Goal: Transaction & Acquisition: Purchase product/service

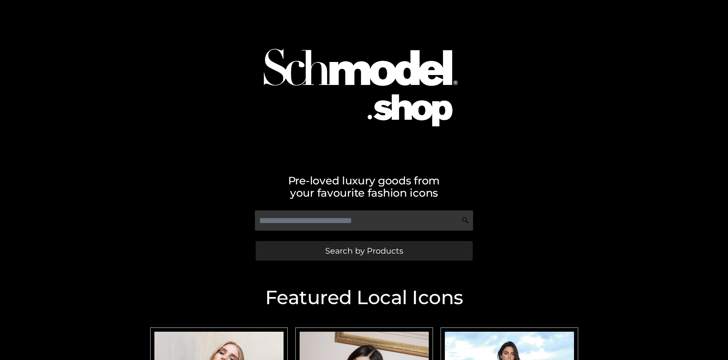
click at [364, 250] on span "Search by Products" at bounding box center [364, 250] width 78 height 8
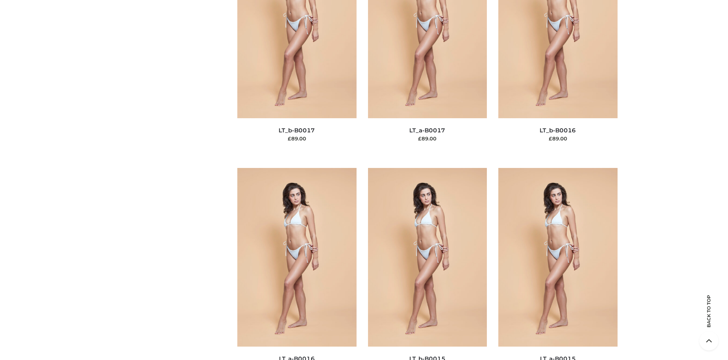
scroll to position [2564, 0]
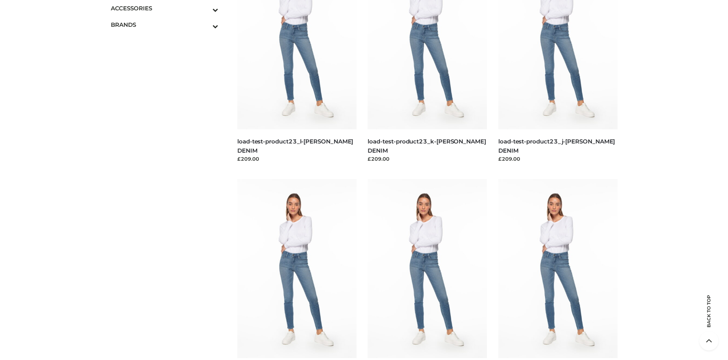
click at [0, 0] on span "BAGS" at bounding box center [0, 0] width 0 height 0
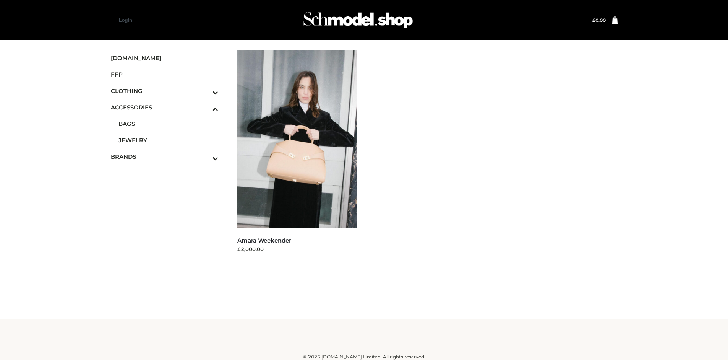
click at [205, 91] on icon "Toggle Submenu" at bounding box center [176, 92] width 86 height 9
click at [168, 156] on span "TWO PIECE" at bounding box center [168, 156] width 100 height 9
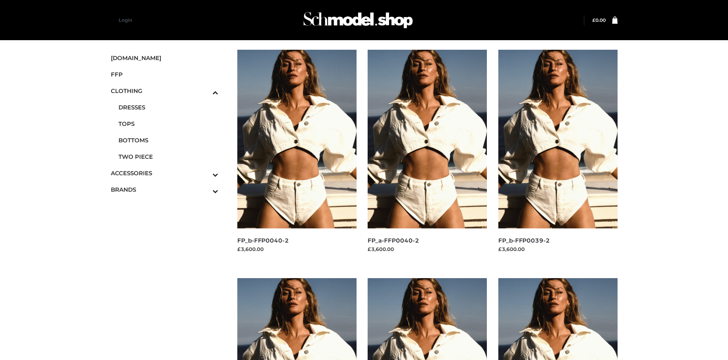
scroll to position [360, 0]
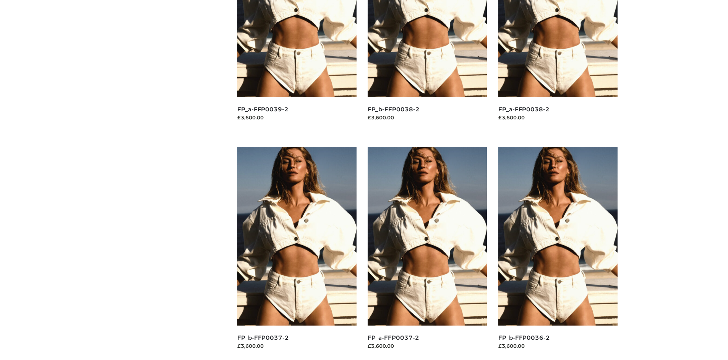
click at [557, 253] on img at bounding box center [557, 236] width 119 height 178
click at [297, 253] on img at bounding box center [296, 236] width 119 height 178
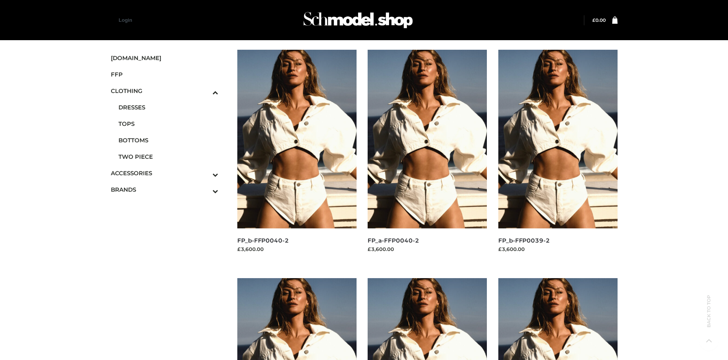
click at [297, 156] on img at bounding box center [296, 139] width 119 height 178
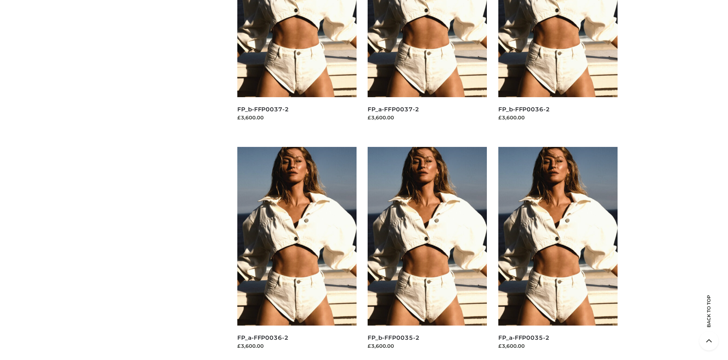
click at [557, 253] on img at bounding box center [557, 236] width 119 height 178
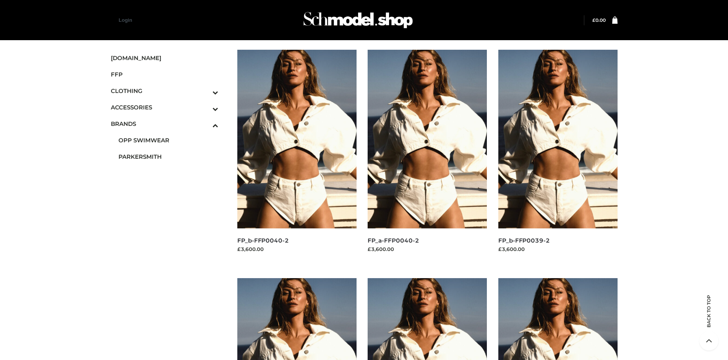
click at [168, 156] on span "PARKERSMITH" at bounding box center [168, 156] width 100 height 9
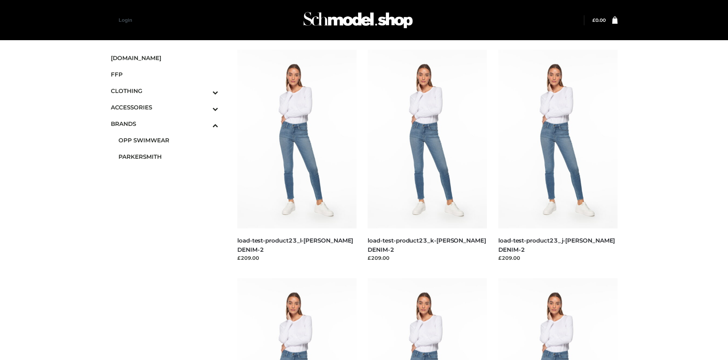
scroll to position [588, 0]
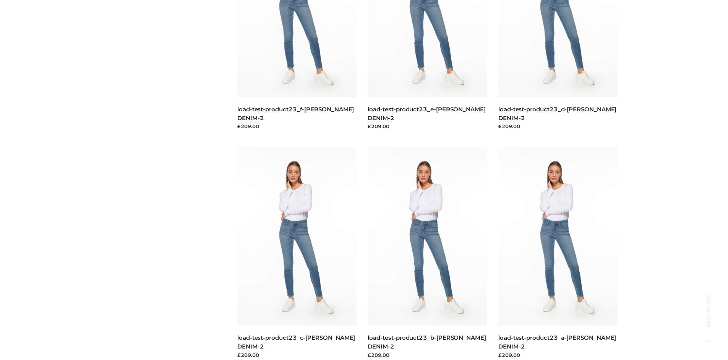
click at [427, 253] on img at bounding box center [427, 236] width 119 height 178
click at [557, 253] on img at bounding box center [557, 236] width 119 height 178
click at [297, 253] on img at bounding box center [296, 236] width 119 height 178
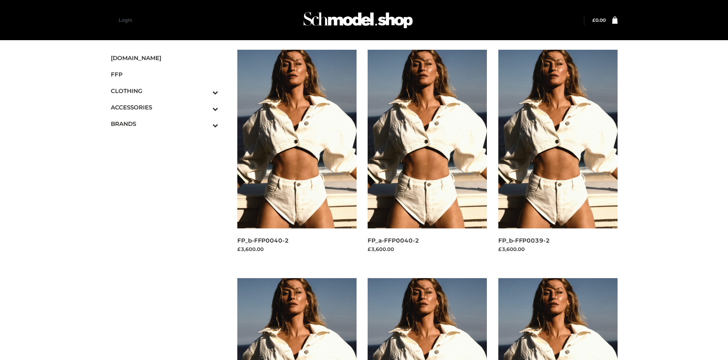
scroll to position [588, 0]
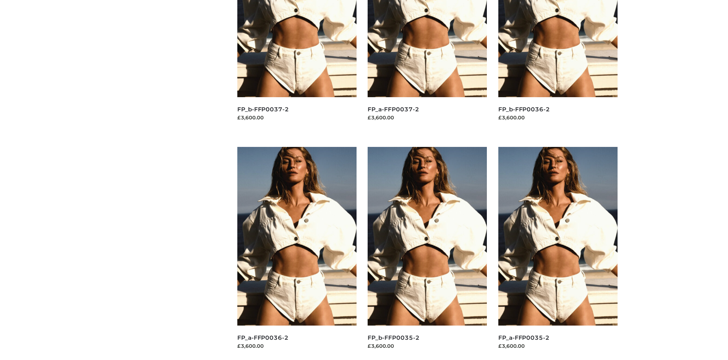
click at [557, 253] on img at bounding box center [557, 236] width 119 height 178
click at [427, 253] on img at bounding box center [427, 236] width 119 height 178
click at [557, 253] on img at bounding box center [557, 236] width 119 height 178
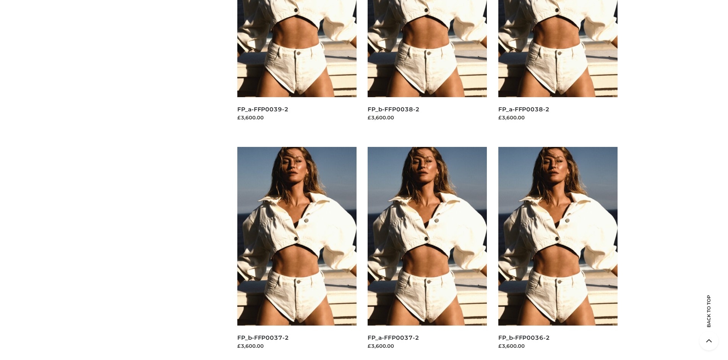
scroll to position [0, 0]
